Goal: Task Accomplishment & Management: Complete application form

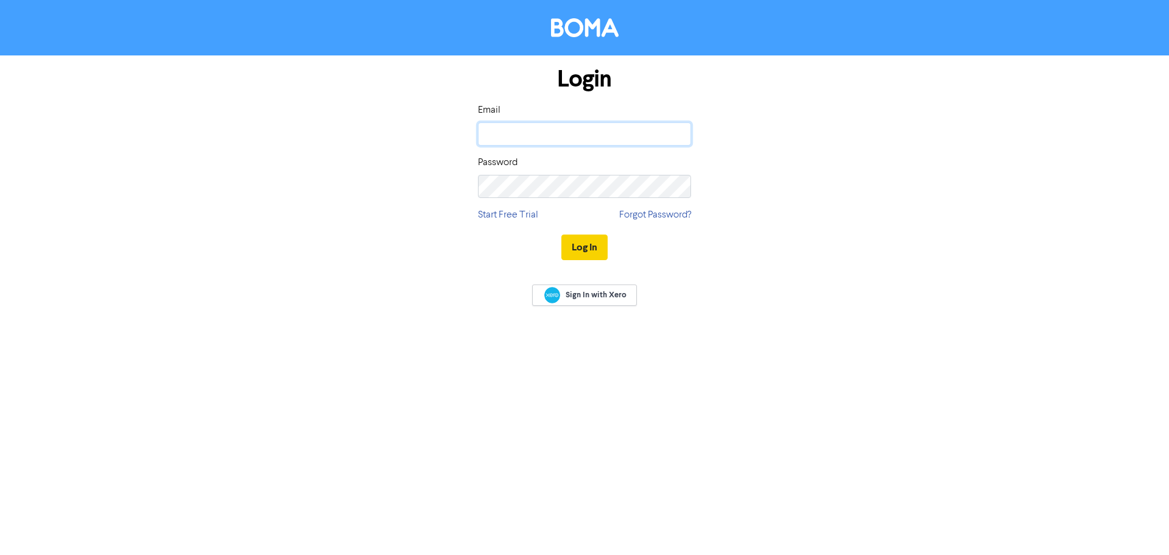
type input "[PERSON_NAME][EMAIL_ADDRESS][PERSON_NAME][DOMAIN_NAME]"
click at [570, 241] on button "Log In" at bounding box center [584, 247] width 46 height 26
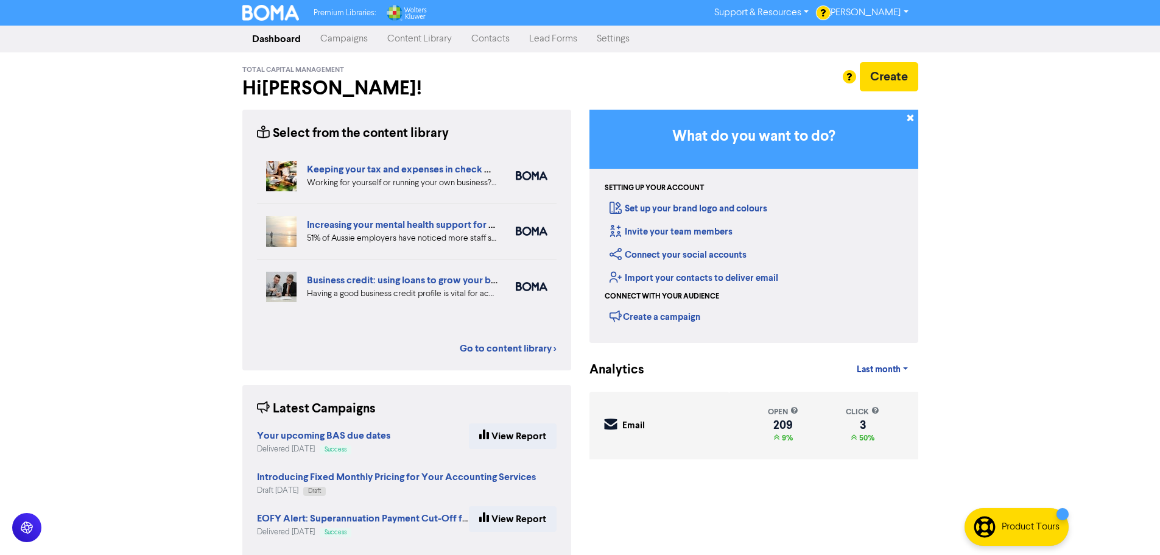
click at [506, 37] on link "Contacts" at bounding box center [490, 39] width 58 height 24
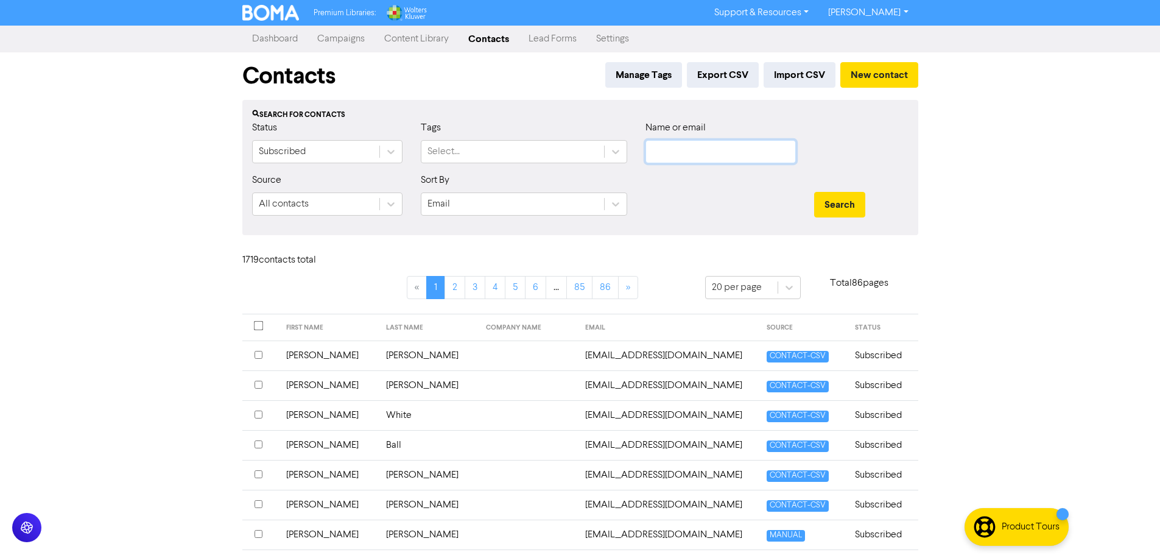
click at [570, 149] on input "text" at bounding box center [720, 151] width 150 height 23
type input "[PERSON_NAME]"
click at [570, 192] on button "Search" at bounding box center [839, 205] width 51 height 26
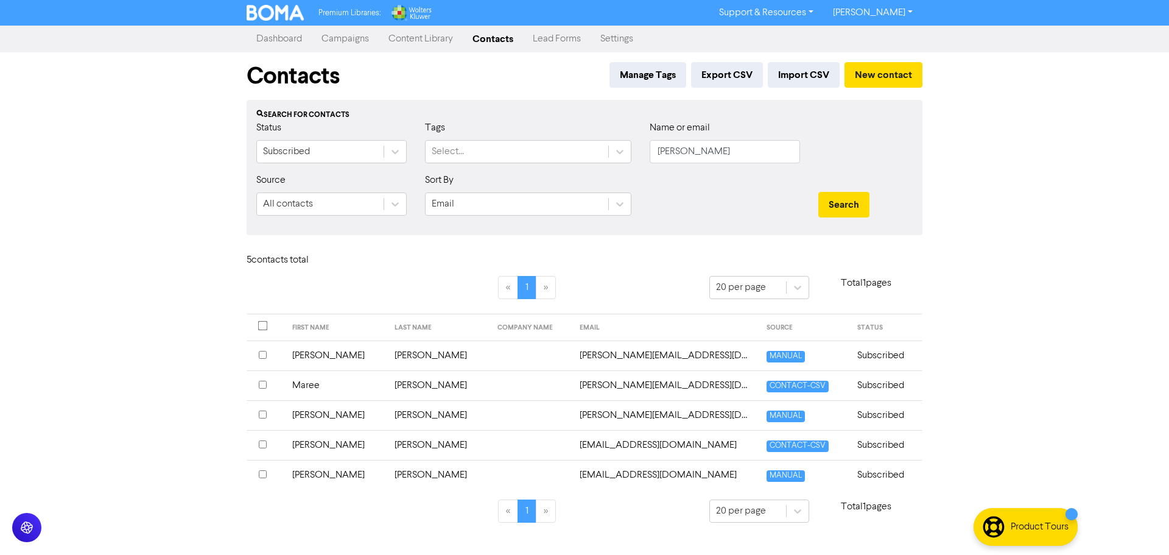
click at [306, 241] on td "[PERSON_NAME]" at bounding box center [336, 415] width 103 height 30
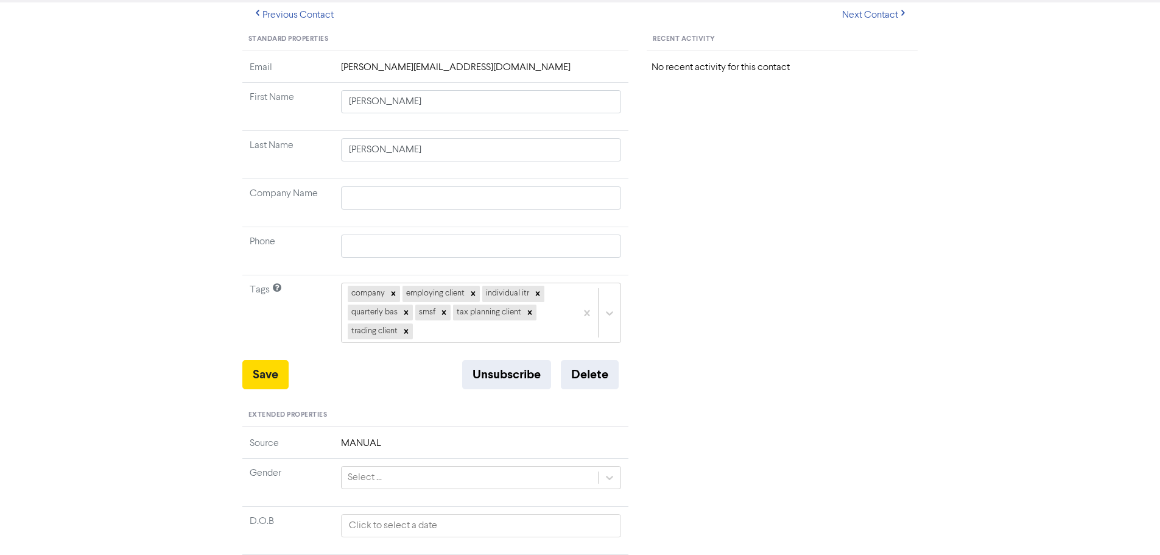
scroll to position [122, 0]
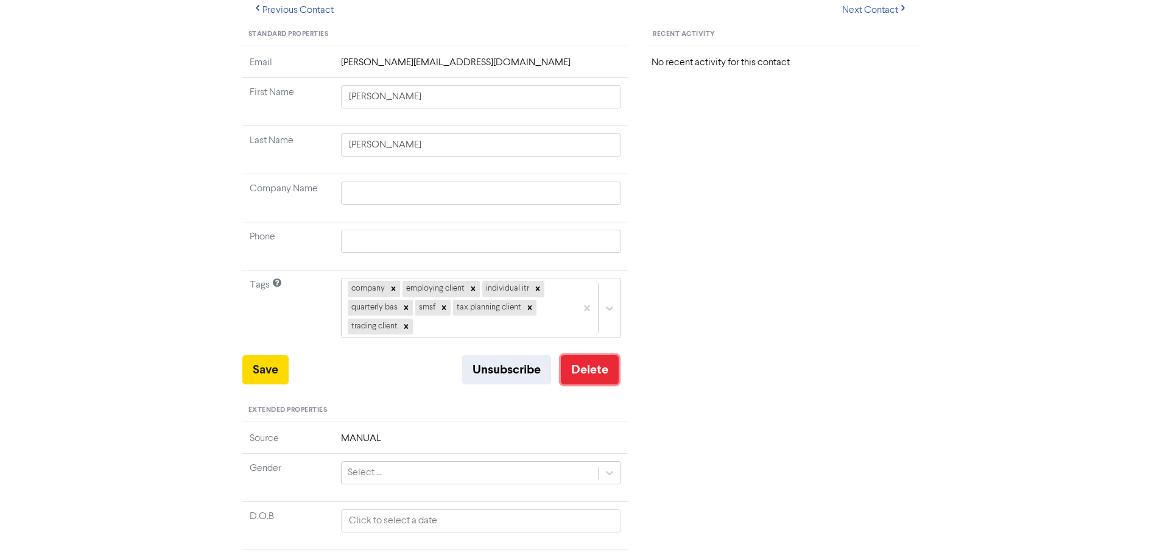
click at [570, 241] on button "Delete" at bounding box center [590, 369] width 58 height 29
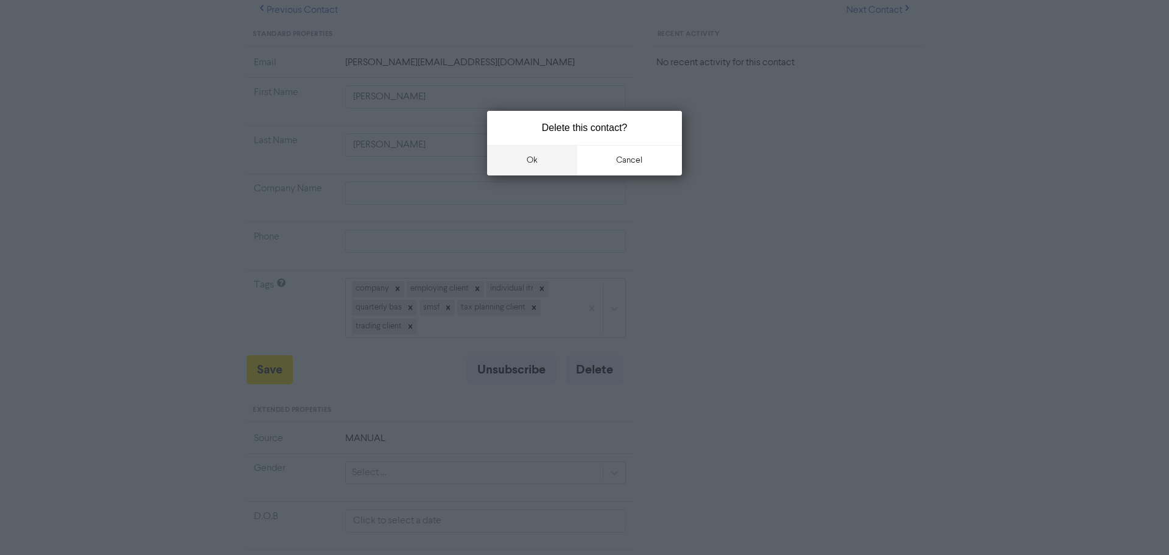
click at [551, 158] on button "ok" at bounding box center [532, 160] width 90 height 30
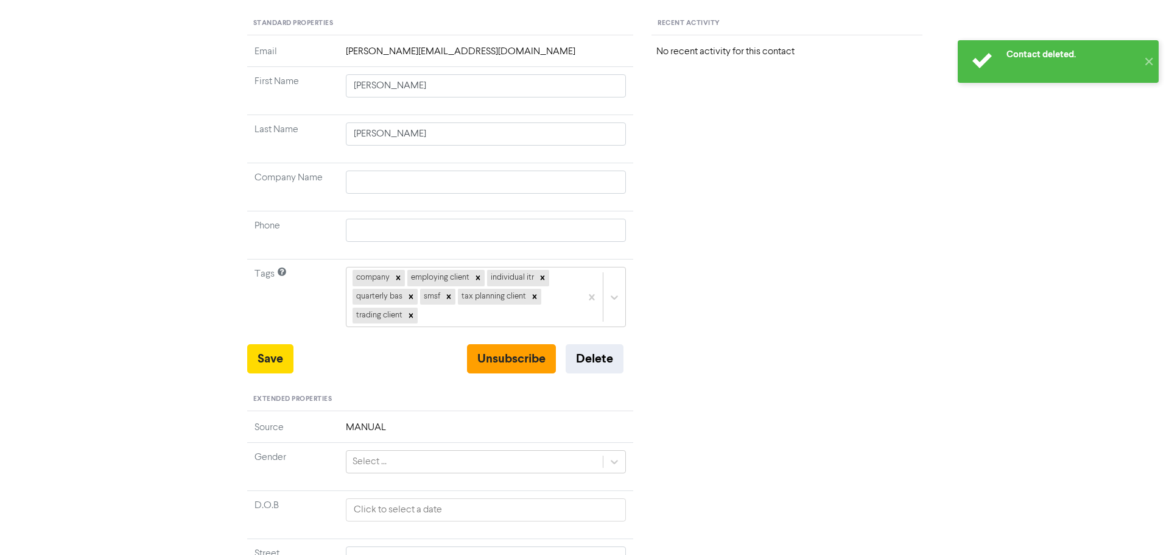
scroll to position [0, 0]
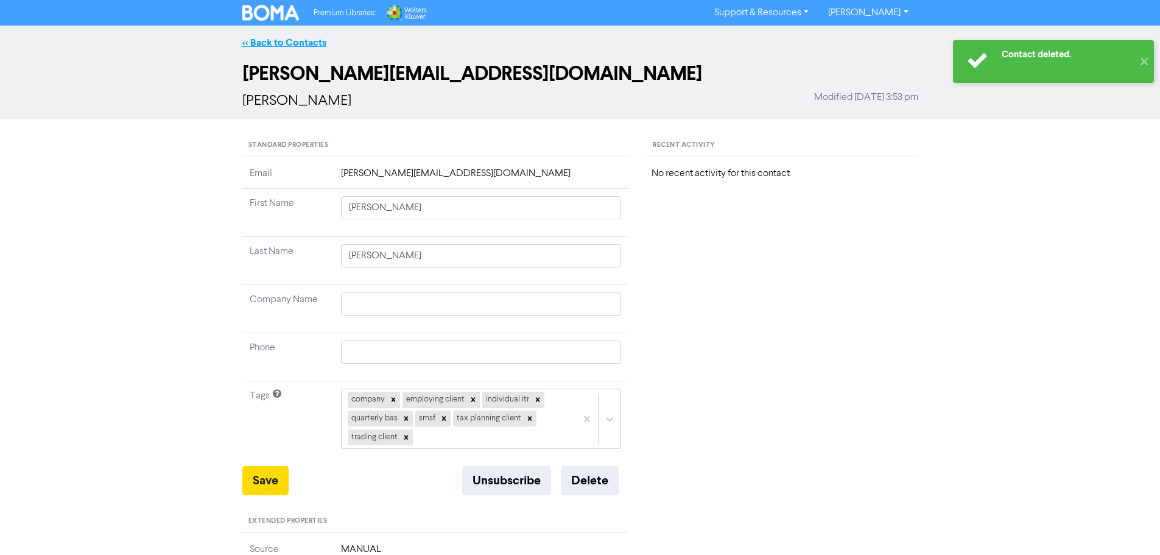
click at [270, 40] on link "<< Back to Contacts" at bounding box center [284, 43] width 84 height 12
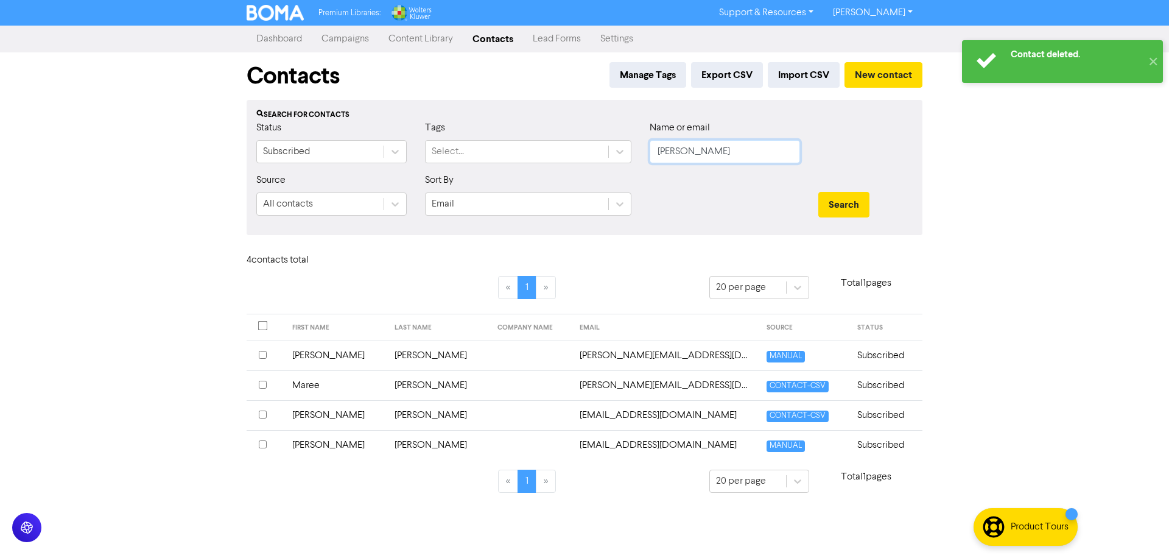
click at [570, 150] on input "[PERSON_NAME]" at bounding box center [725, 151] width 150 height 23
click at [570, 192] on button "Search" at bounding box center [843, 205] width 51 height 26
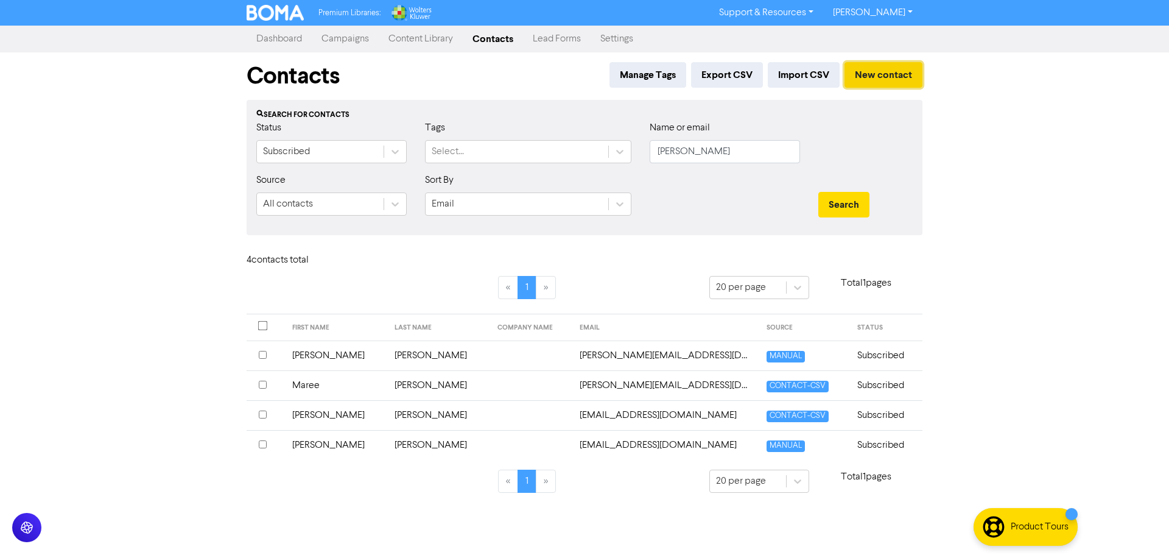
click at [570, 71] on button "New contact" at bounding box center [883, 75] width 78 height 26
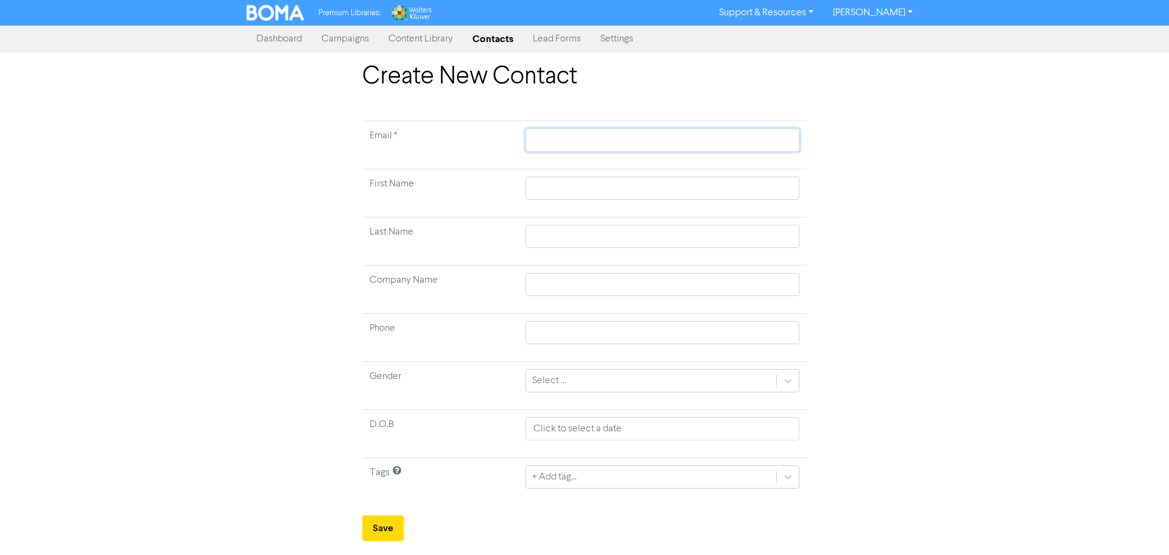
click at [539, 144] on input "text" at bounding box center [662, 139] width 274 height 23
paste input "[PERSON_NAME] Transport <[EMAIL_ADDRESS][DOMAIN_NAME]>"
type input "[PERSON_NAME] Transport <[EMAIL_ADDRESS][DOMAIN_NAME]>"
drag, startPoint x: 600, startPoint y: 141, endPoint x: 343, endPoint y: 167, distance: 258.3
click at [346, 167] on div "Create New Contact Email * [PERSON_NAME] Transport <[EMAIL_ADDRESS][DOMAIN_NAME…" at bounding box center [584, 301] width 694 height 478
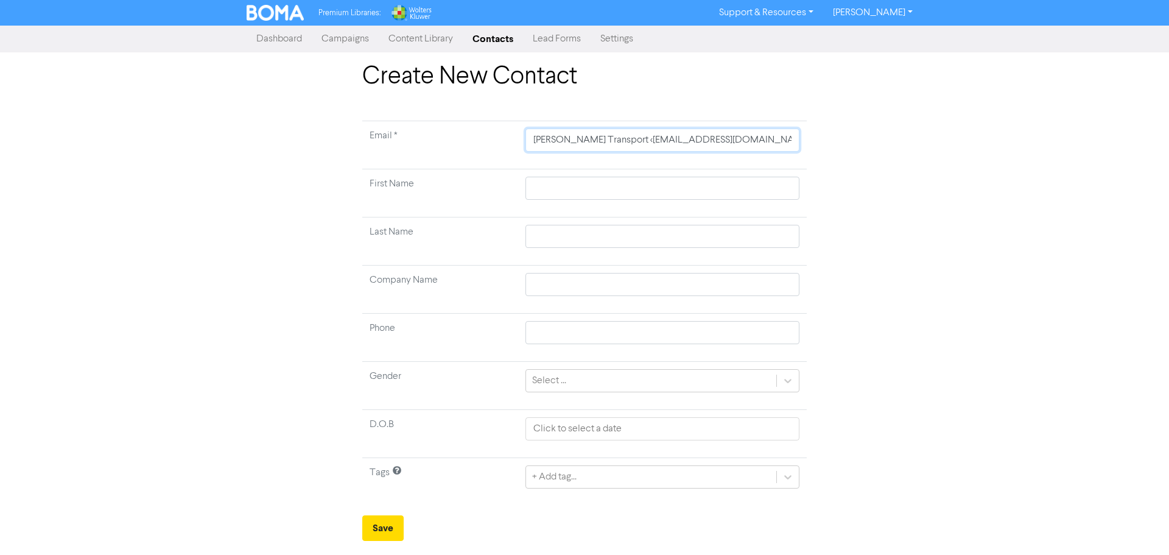
type input "<[EMAIL_ADDRESS][DOMAIN_NAME]>"
type input "[EMAIL_ADDRESS][DOMAIN_NAME]>"
type input "[EMAIL_ADDRESS][DOMAIN_NAME]"
click at [567, 194] on input "text" at bounding box center [662, 188] width 274 height 23
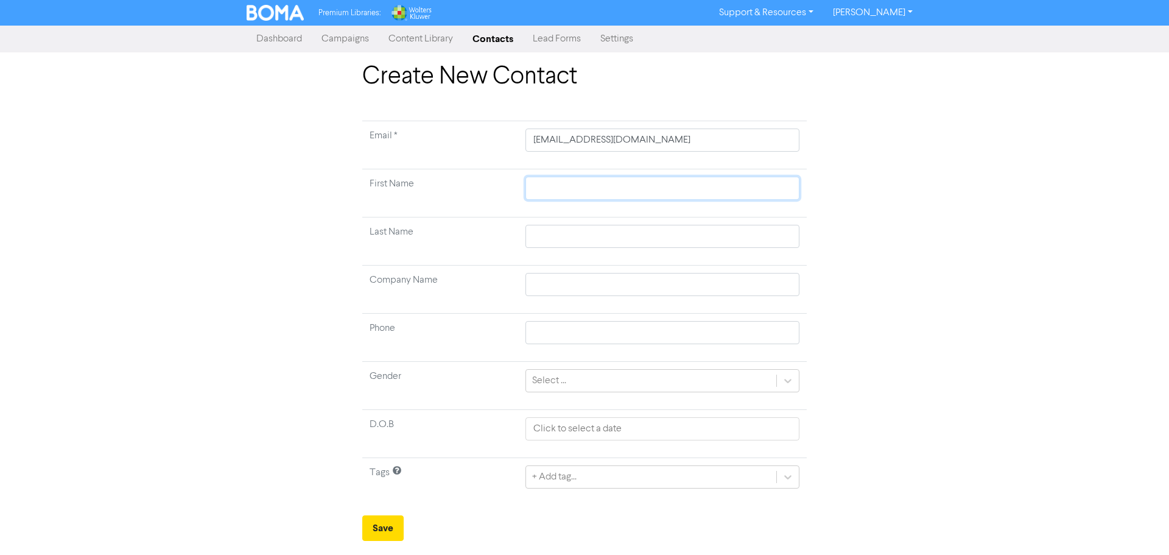
type input "p"
type input "pe"
type input "pet"
type input "[PERSON_NAME]"
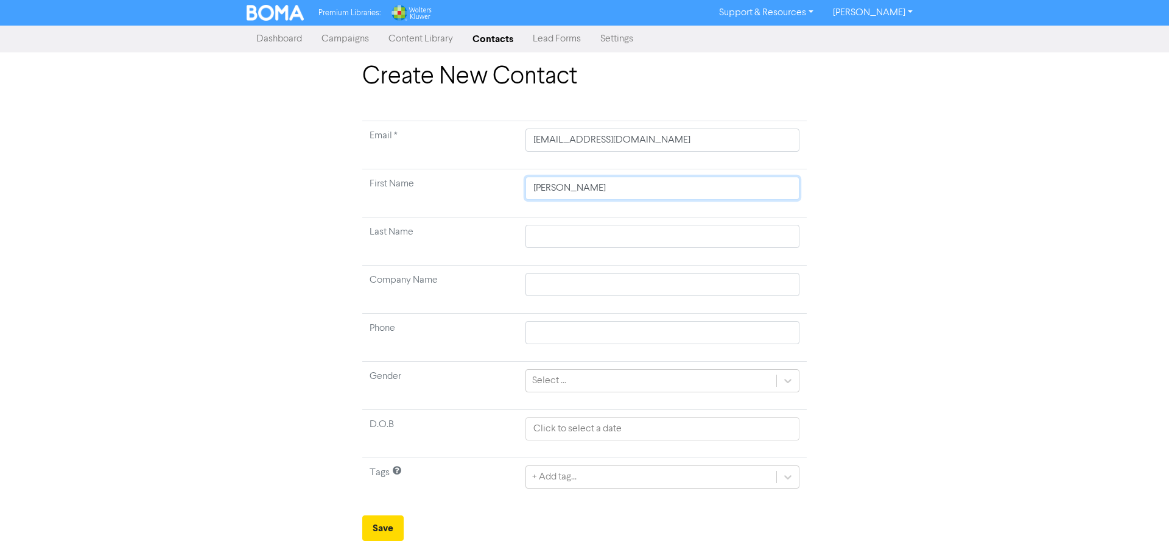
type input "[PERSON_NAME]"
type input "P"
type input "Pe"
type input "Pet"
type input "[PERSON_NAME]"
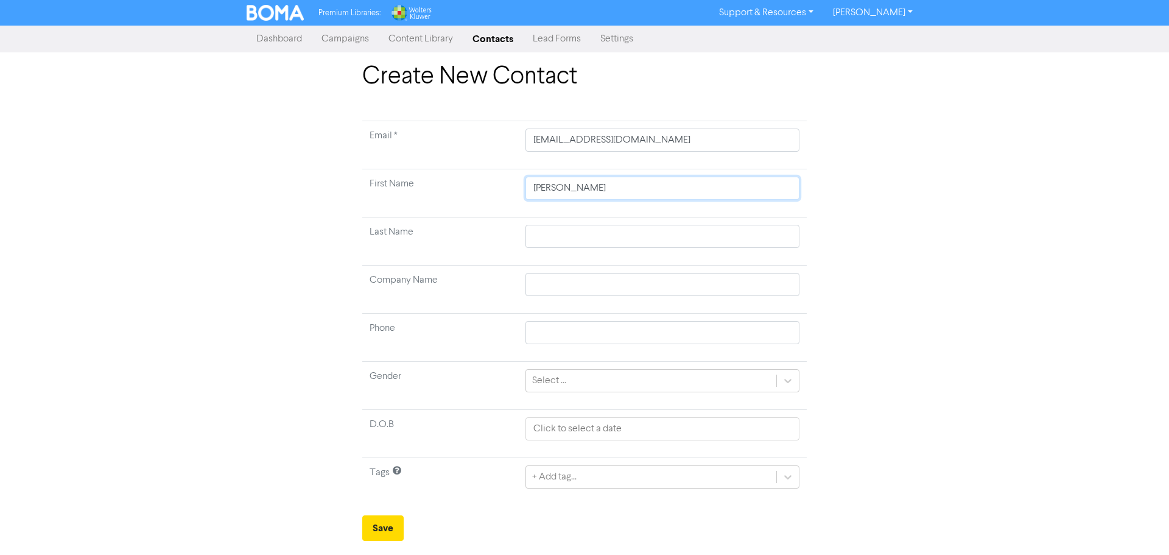
type input "[PERSON_NAME]"
type input "B"
type input "Be"
type input "Bet"
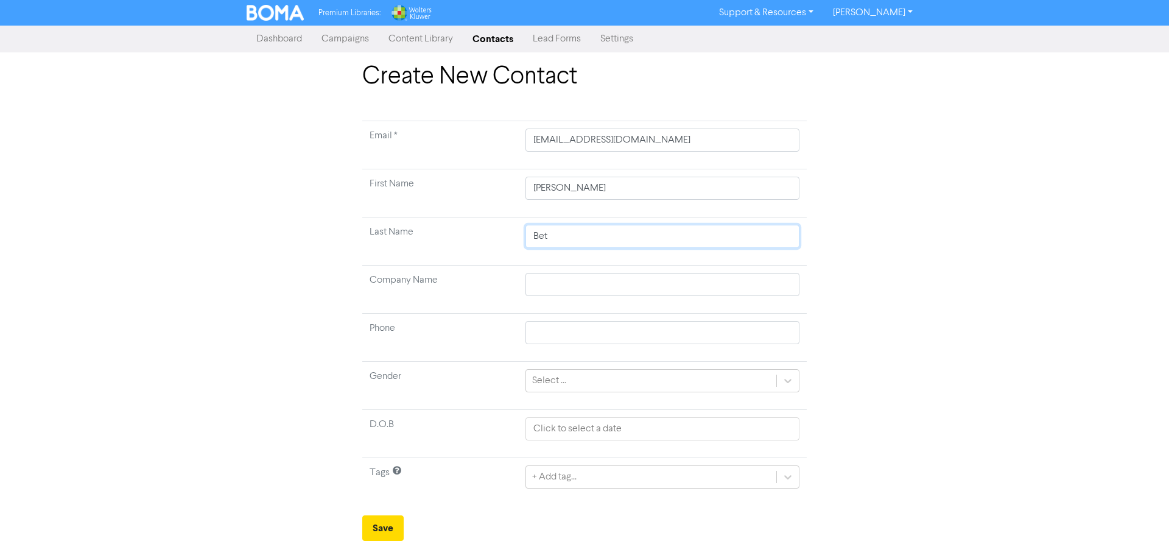
type input "Bett"
type input "[PERSON_NAME]"
click at [570, 241] on div "+ Add tag..." at bounding box center [662, 476] width 274 height 23
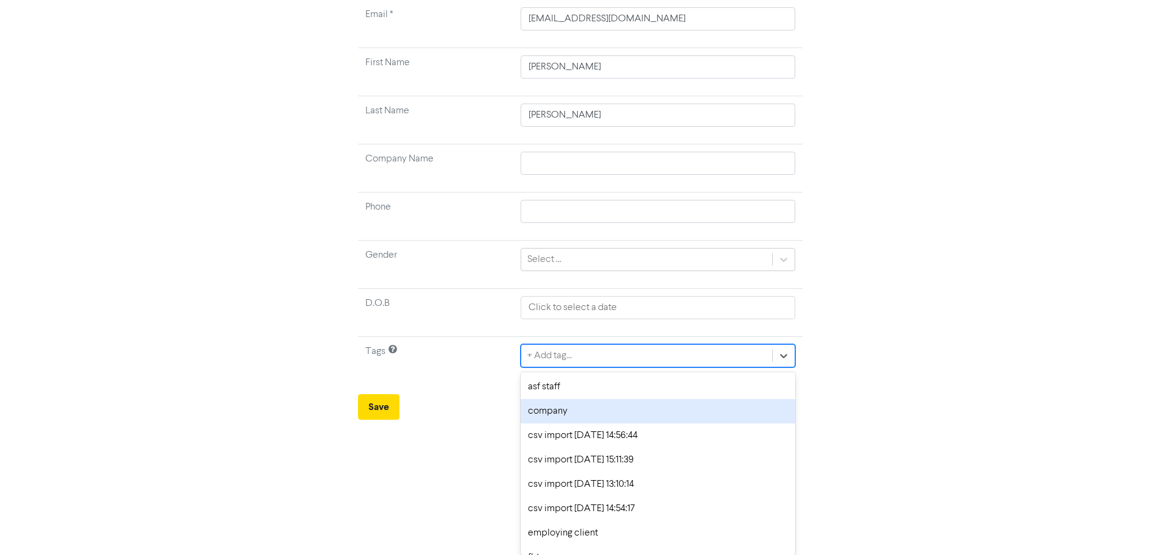
click at [570, 241] on div "company" at bounding box center [657, 411] width 274 height 24
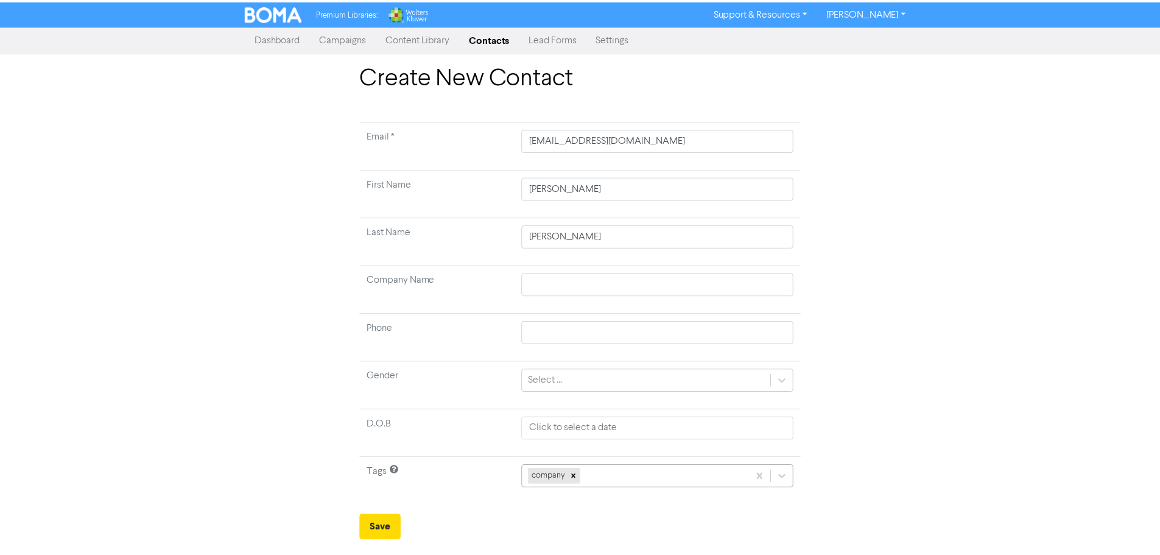
scroll to position [121, 0]
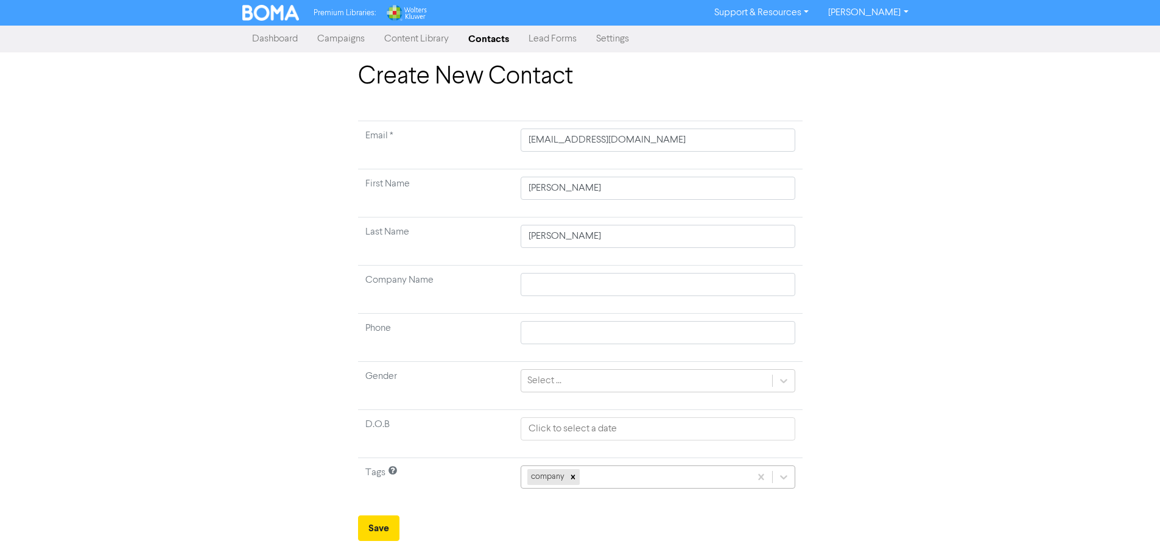
click at [570, 241] on div "company" at bounding box center [657, 476] width 274 height 23
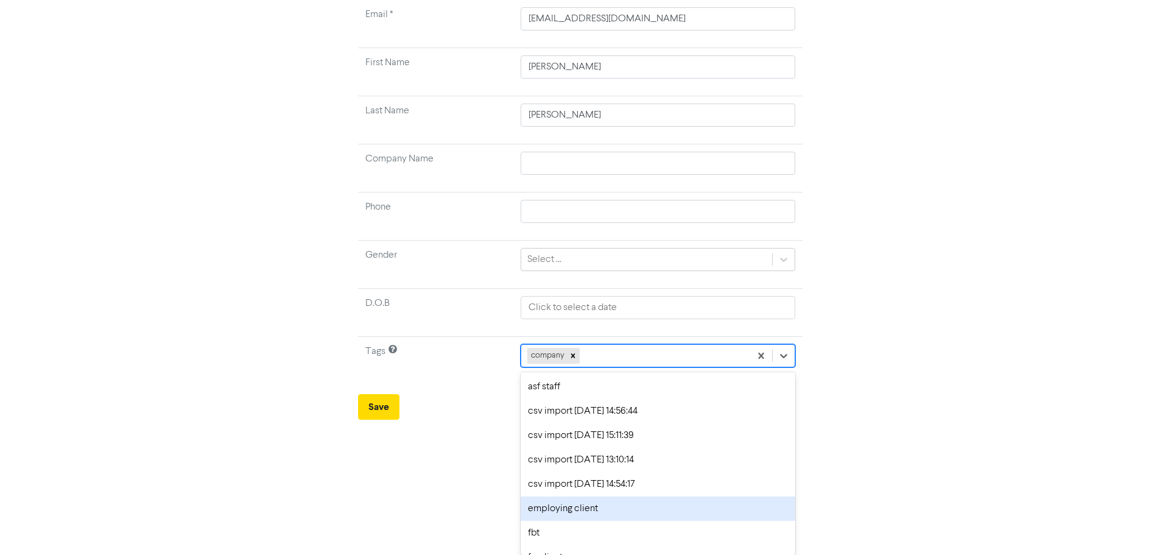
click at [570, 241] on div "employing client" at bounding box center [657, 508] width 274 height 24
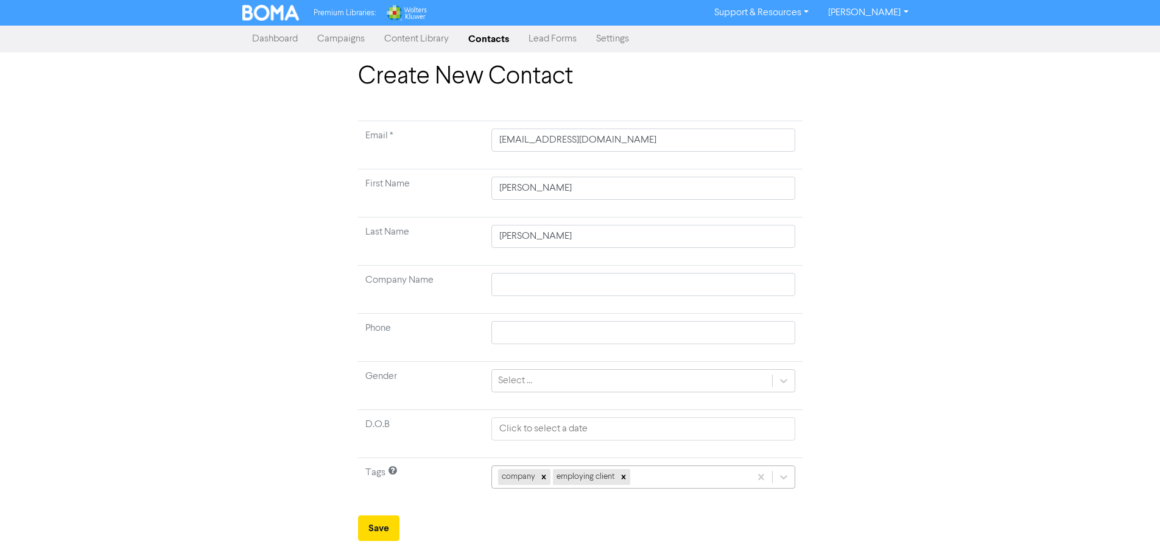
click at [570, 241] on div "company employing client" at bounding box center [642, 476] width 303 height 23
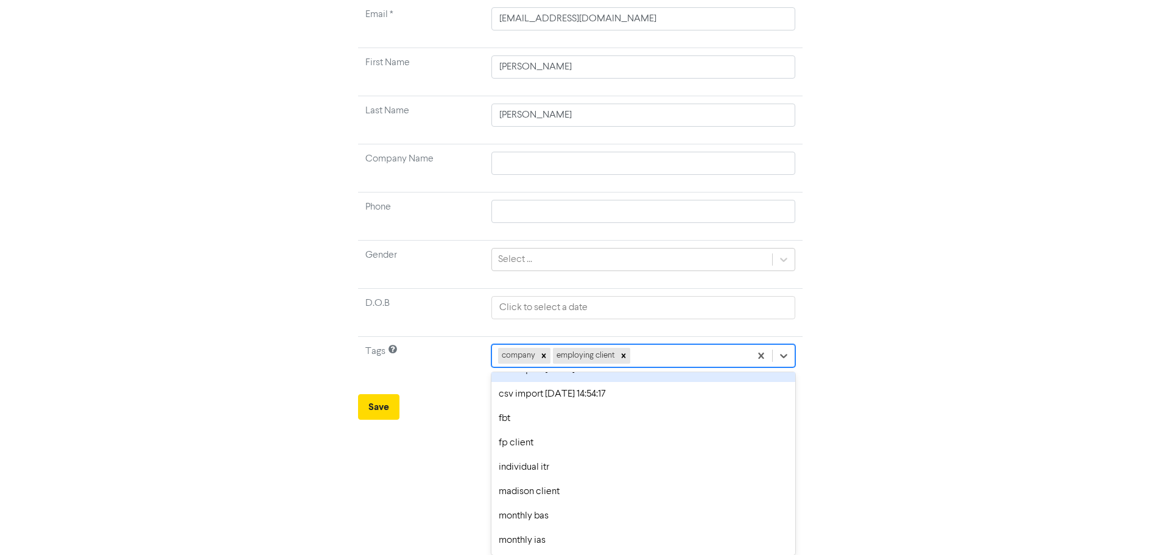
scroll to position [119, 0]
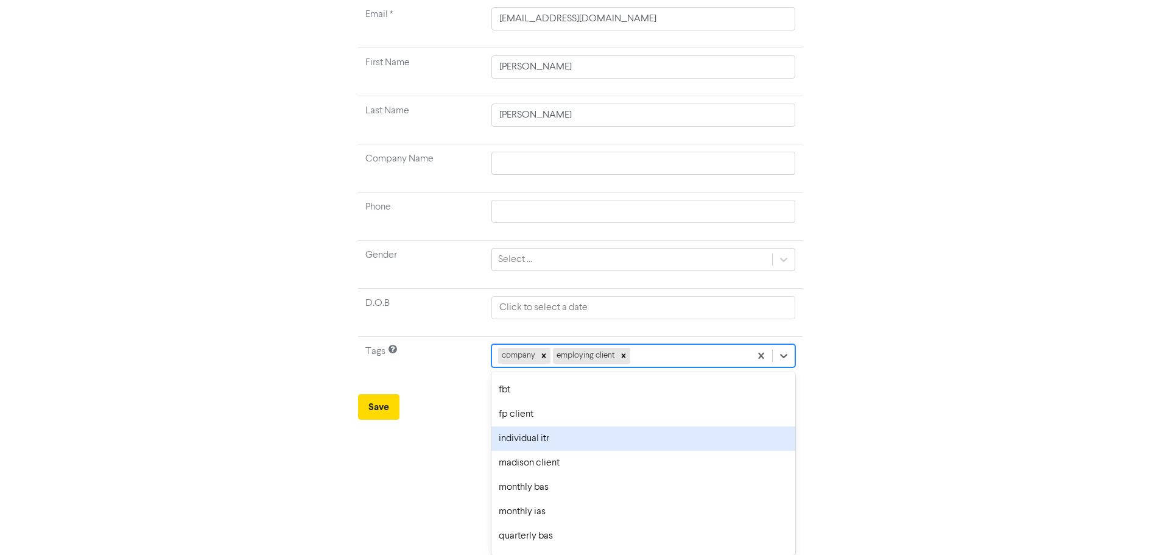
click at [548, 241] on div "individual itr" at bounding box center [642, 438] width 303 height 24
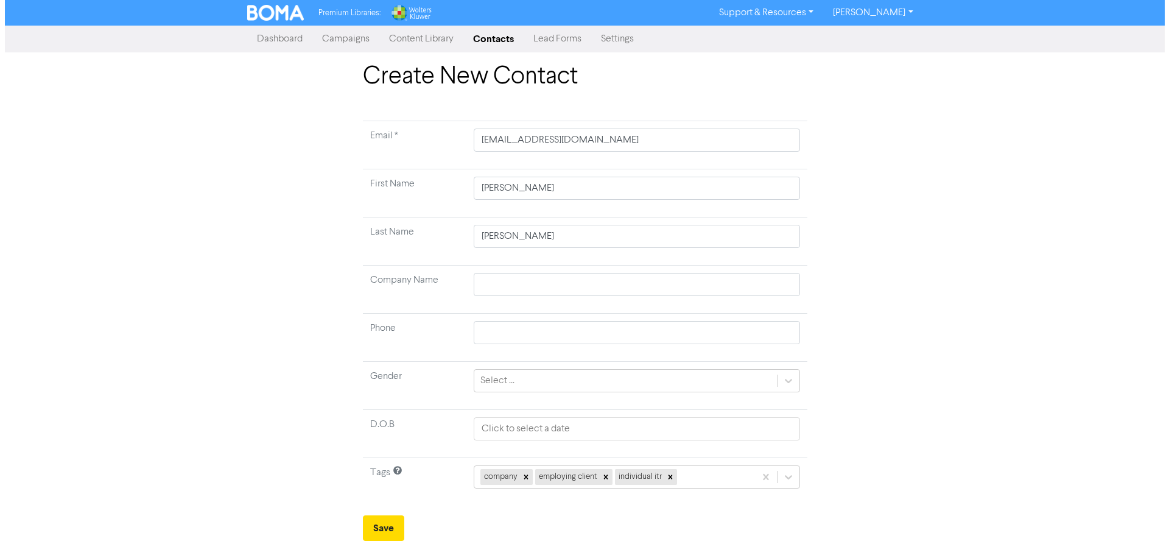
scroll to position [0, 0]
click at [570, 241] on div "company employing client individual itr" at bounding box center [636, 476] width 326 height 23
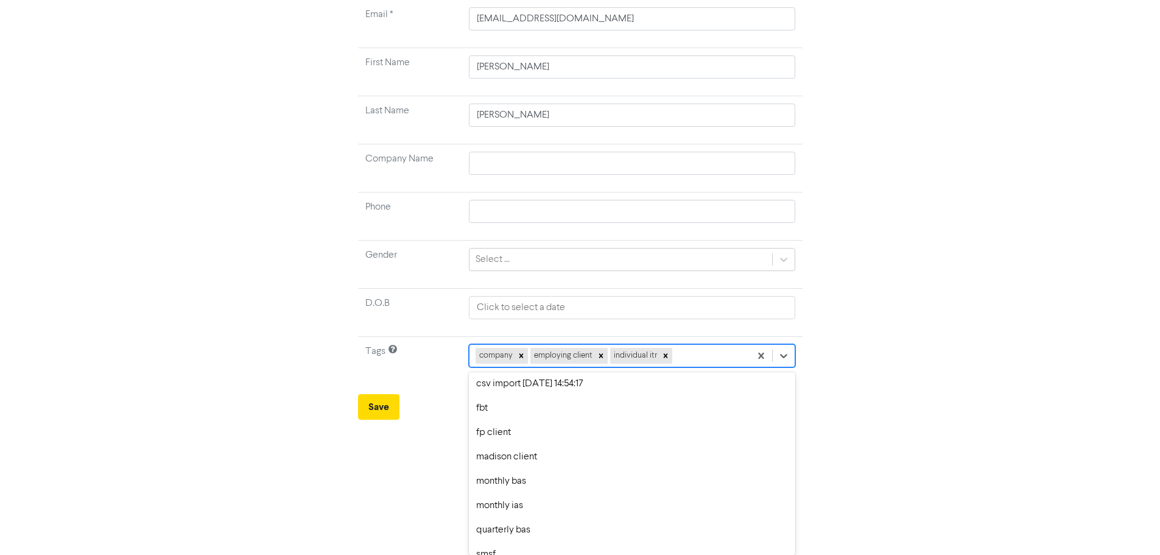
scroll to position [122, 0]
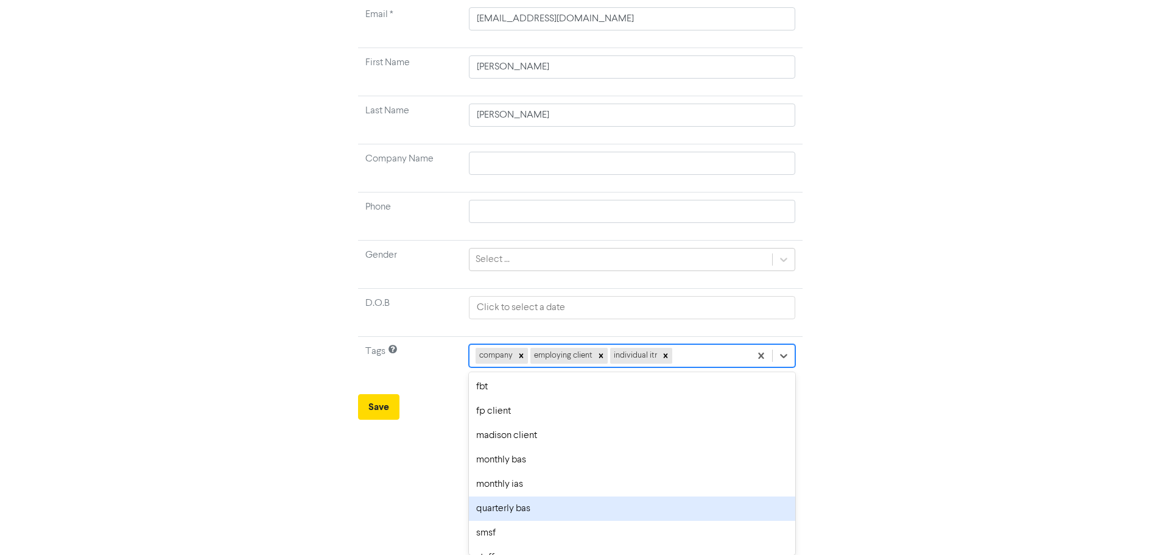
click at [539, 241] on div "quarterly bas" at bounding box center [632, 508] width 326 height 24
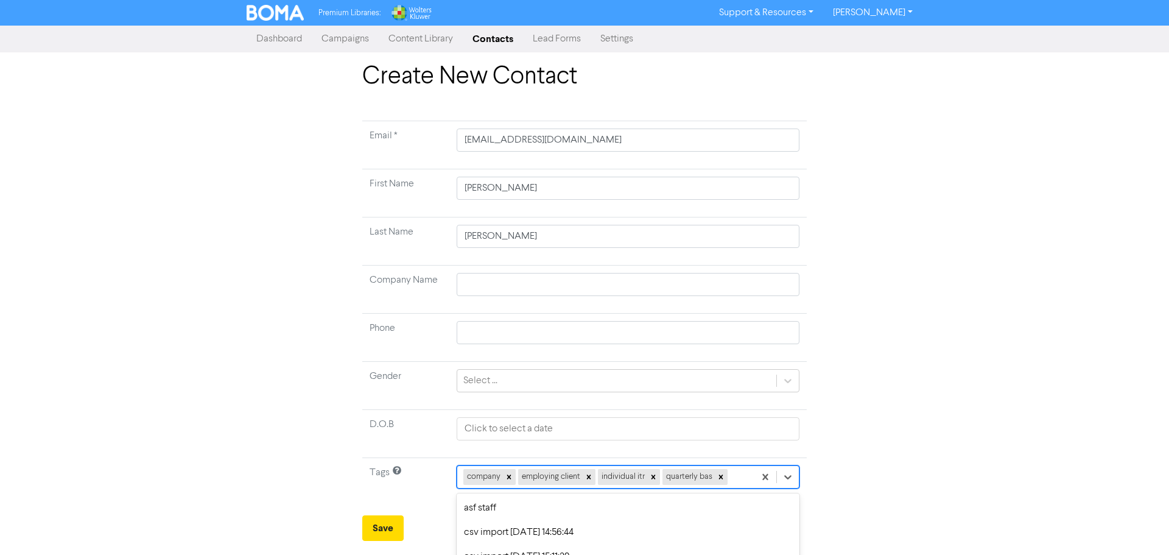
click at [570, 241] on div "option csv import [DATE] 14:54:17 focused, 6 of 19. 15 results available. Use U…" at bounding box center [628, 476] width 343 height 23
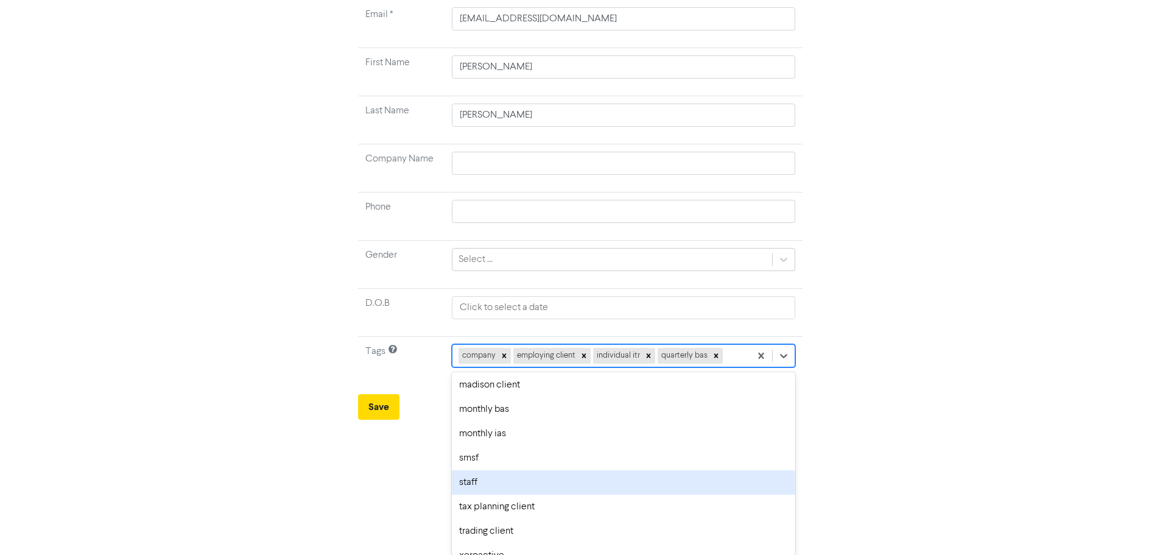
scroll to position [183, 0]
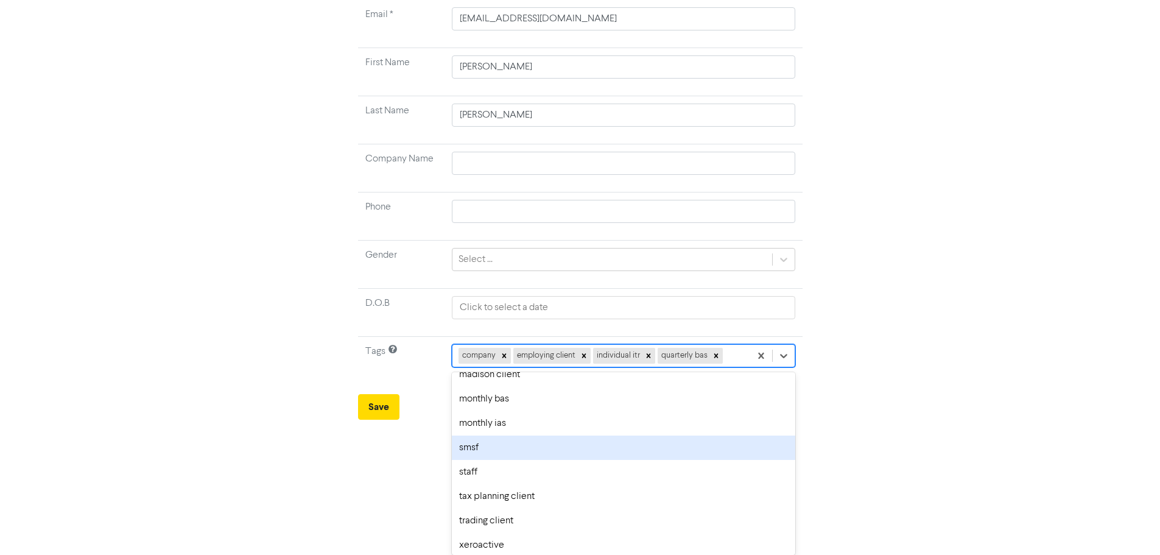
click at [478, 241] on div "smsf" at bounding box center [623, 447] width 343 height 24
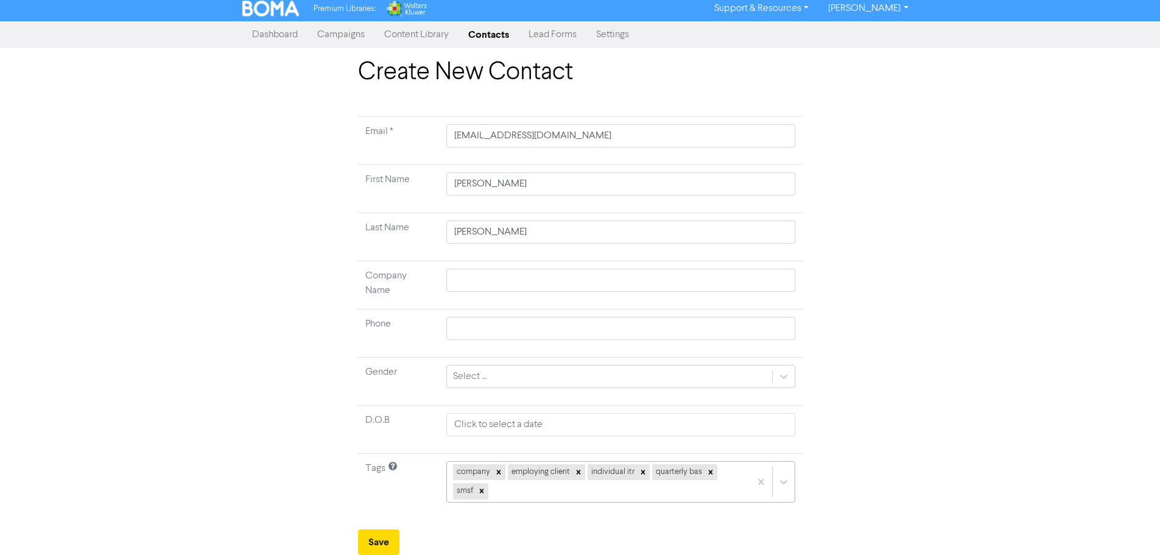
click at [570, 241] on div "company employing client individual itr quarterly bas smsf" at bounding box center [620, 481] width 348 height 41
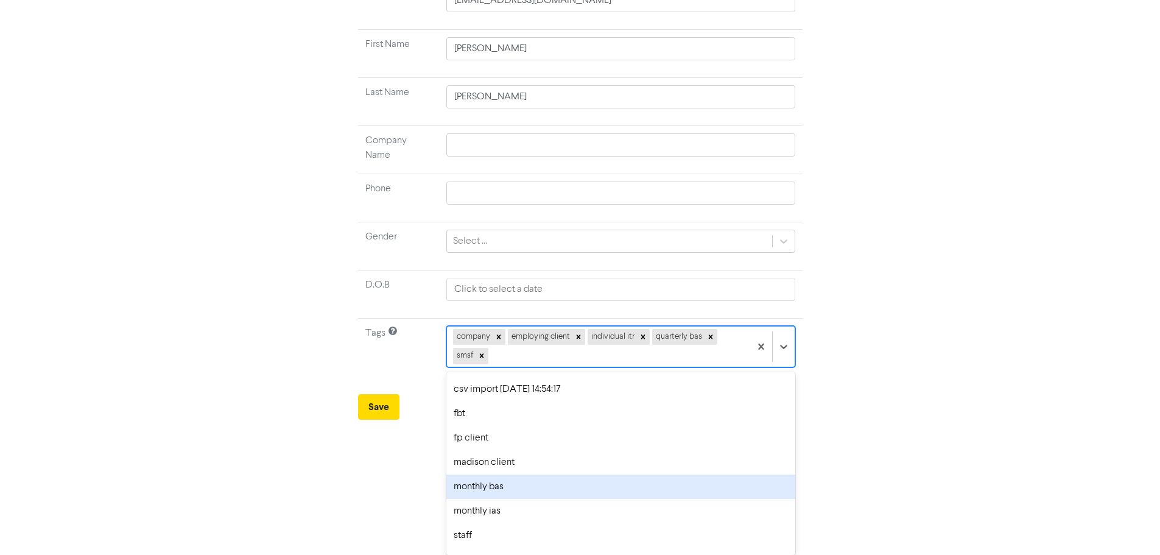
scroll to position [122, 0]
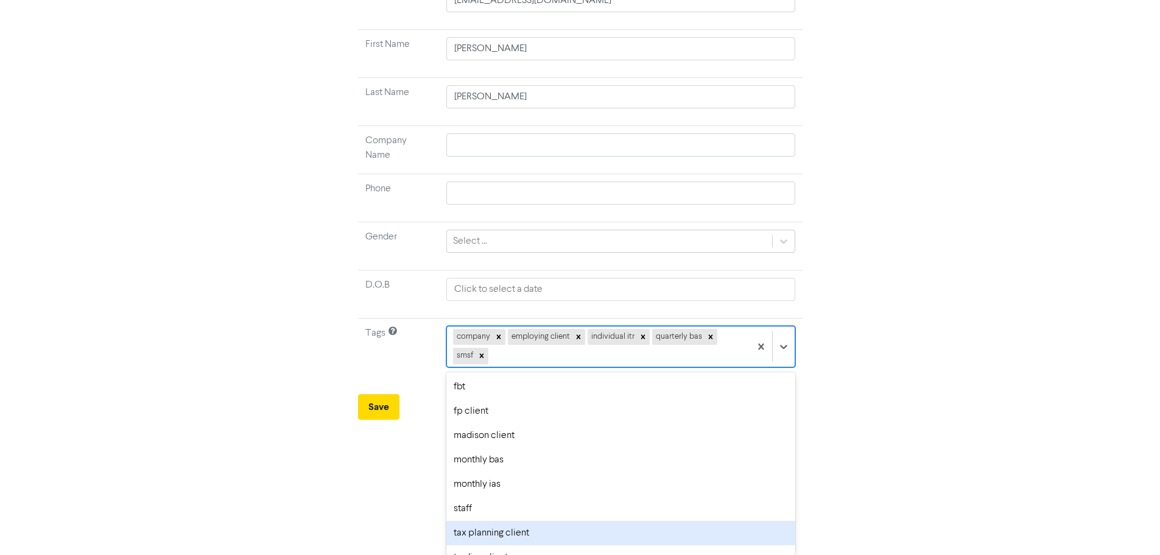
click at [494, 241] on div "tax planning client" at bounding box center [620, 532] width 348 height 24
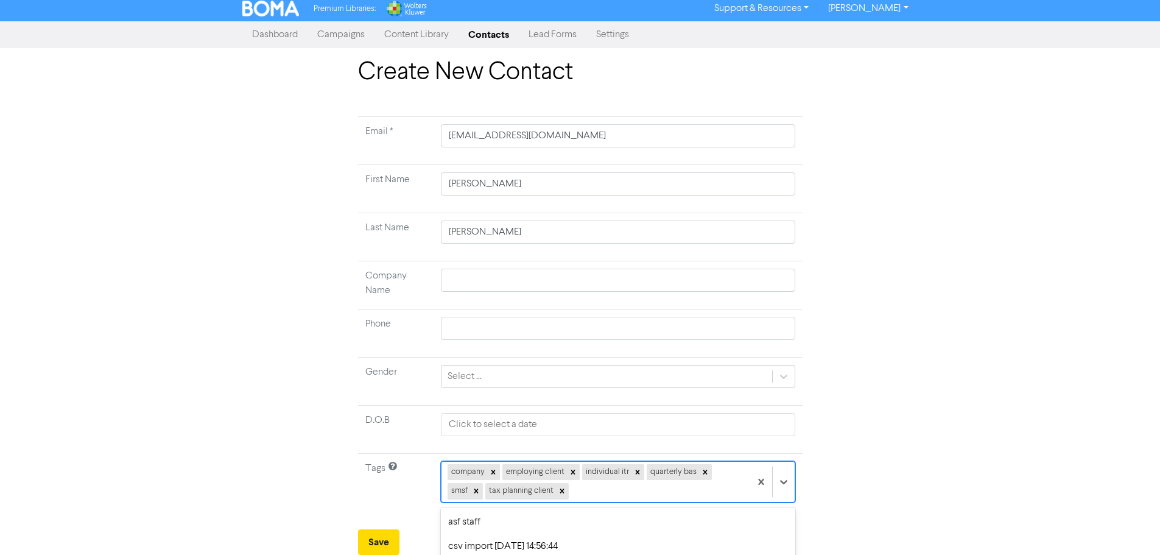
click at [570, 241] on div "option csv import [DATE] 14:54:17 focused, 6 of 19. 13 results available. Use U…" at bounding box center [618, 481] width 354 height 41
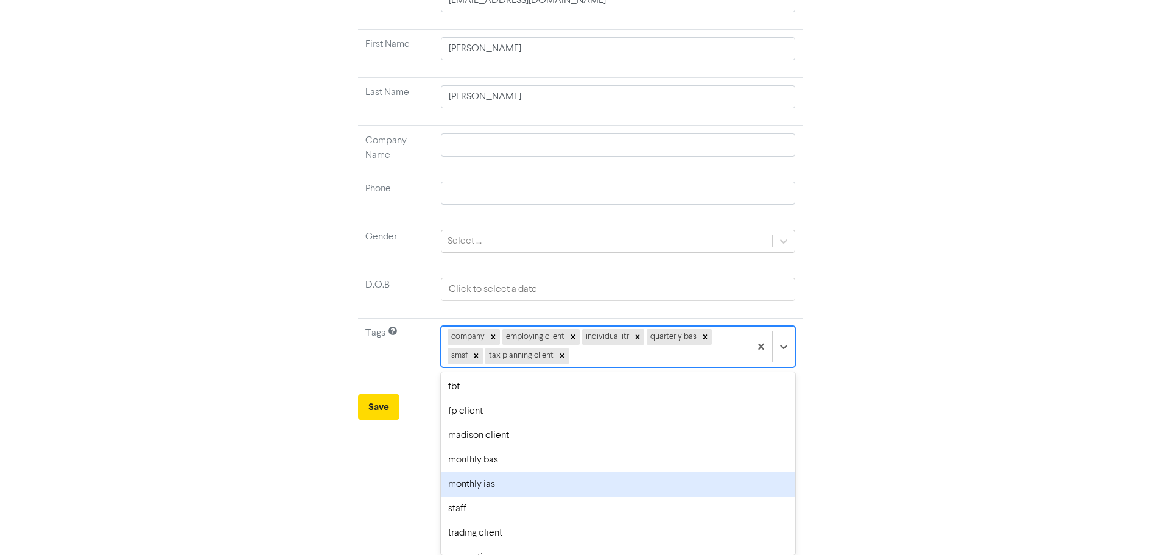
scroll to position [139, 0]
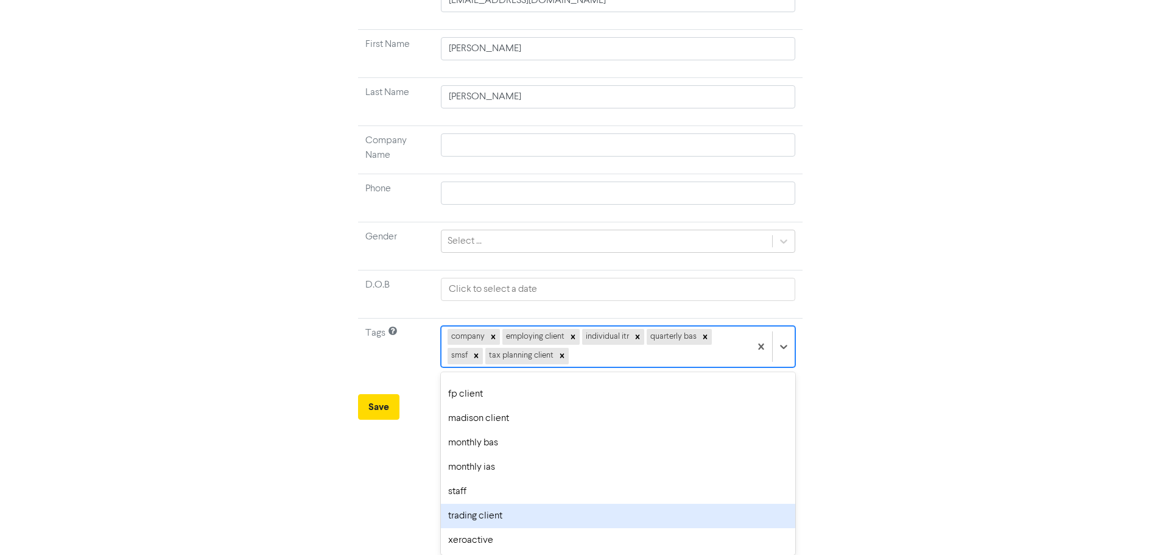
click at [511, 241] on div "trading client" at bounding box center [618, 515] width 354 height 24
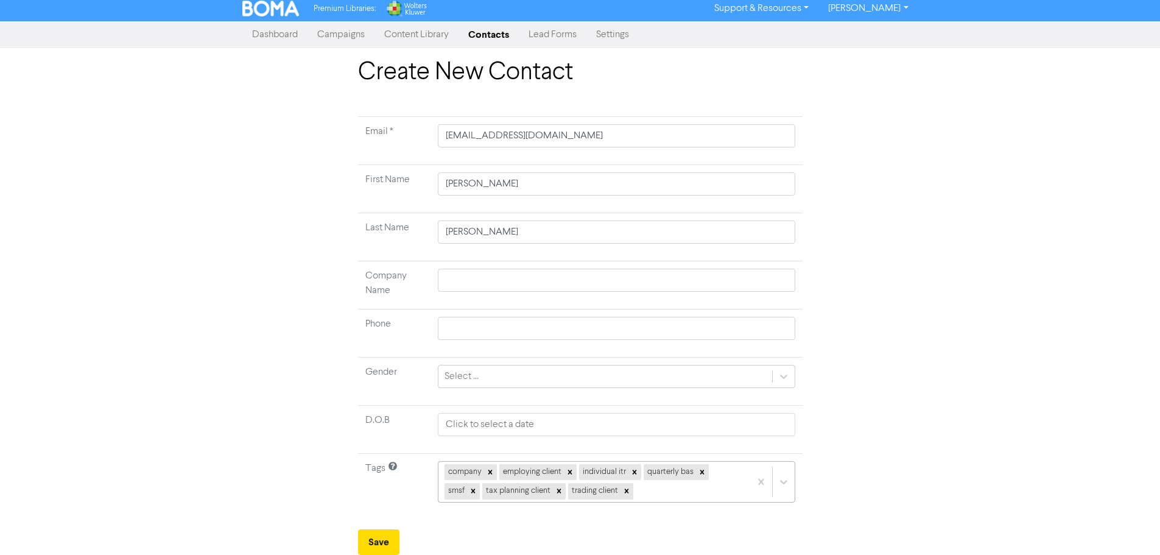
click at [570, 241] on div "company employing client individual itr quarterly bas smsf tax planning client …" at bounding box center [616, 481] width 357 height 41
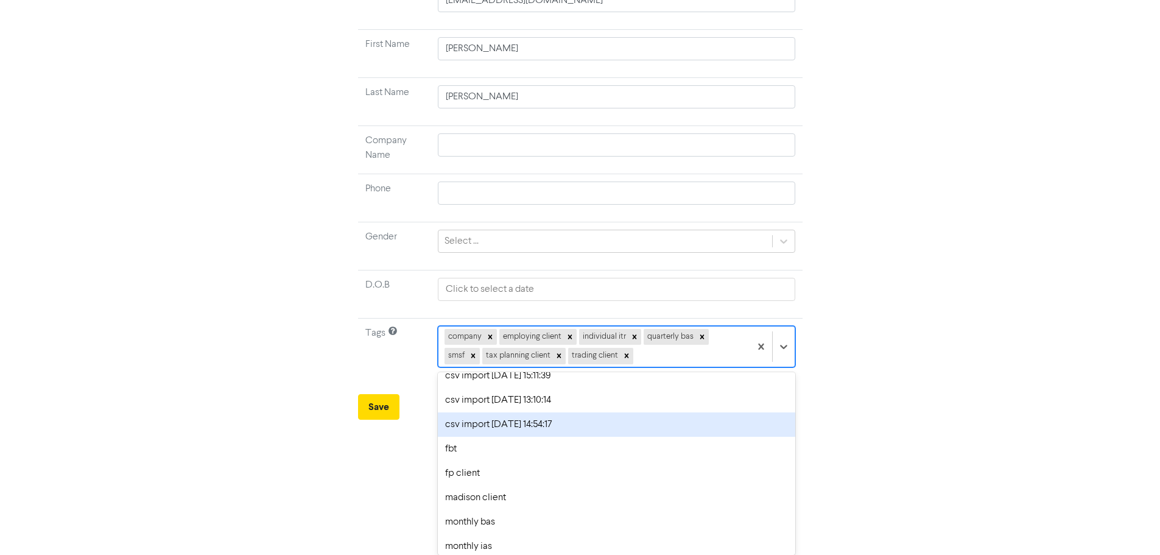
scroll to position [114, 0]
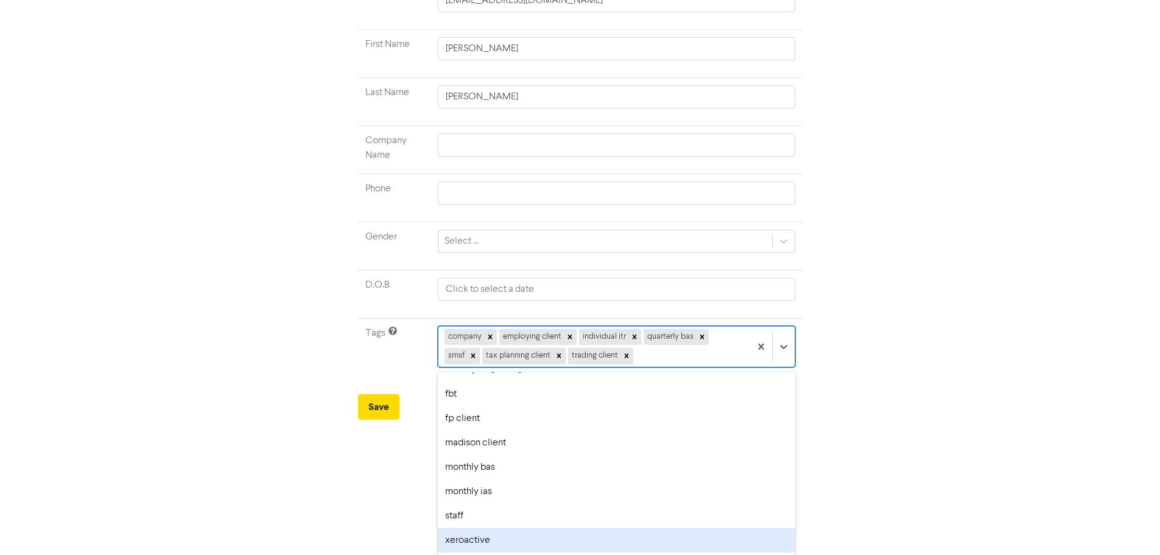
click at [478, 241] on div "xeroactive" at bounding box center [616, 540] width 357 height 24
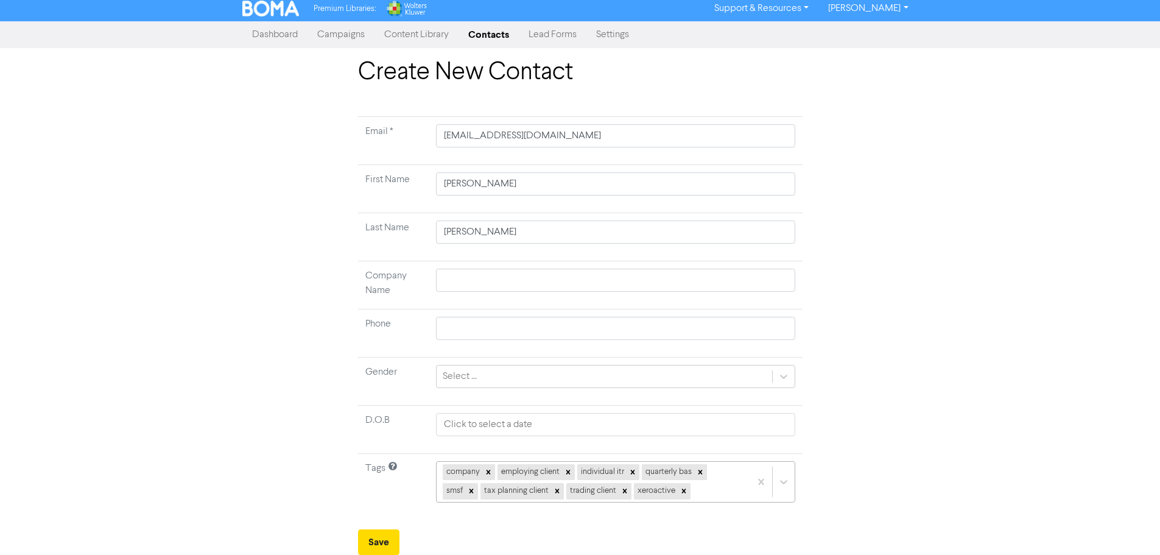
scroll to position [139, 0]
click at [570, 241] on div "company employing client individual itr quarterly bas smsf tax planning client …" at bounding box center [615, 481] width 359 height 41
click at [570, 241] on div "Create New Contact Email * [EMAIL_ADDRESS][DOMAIN_NAME] First Name [PERSON_NAME…" at bounding box center [580, 306] width 1160 height 497
click at [381, 241] on button "Save" at bounding box center [378, 542] width 41 height 26
